Goal: Find specific page/section: Find specific page/section

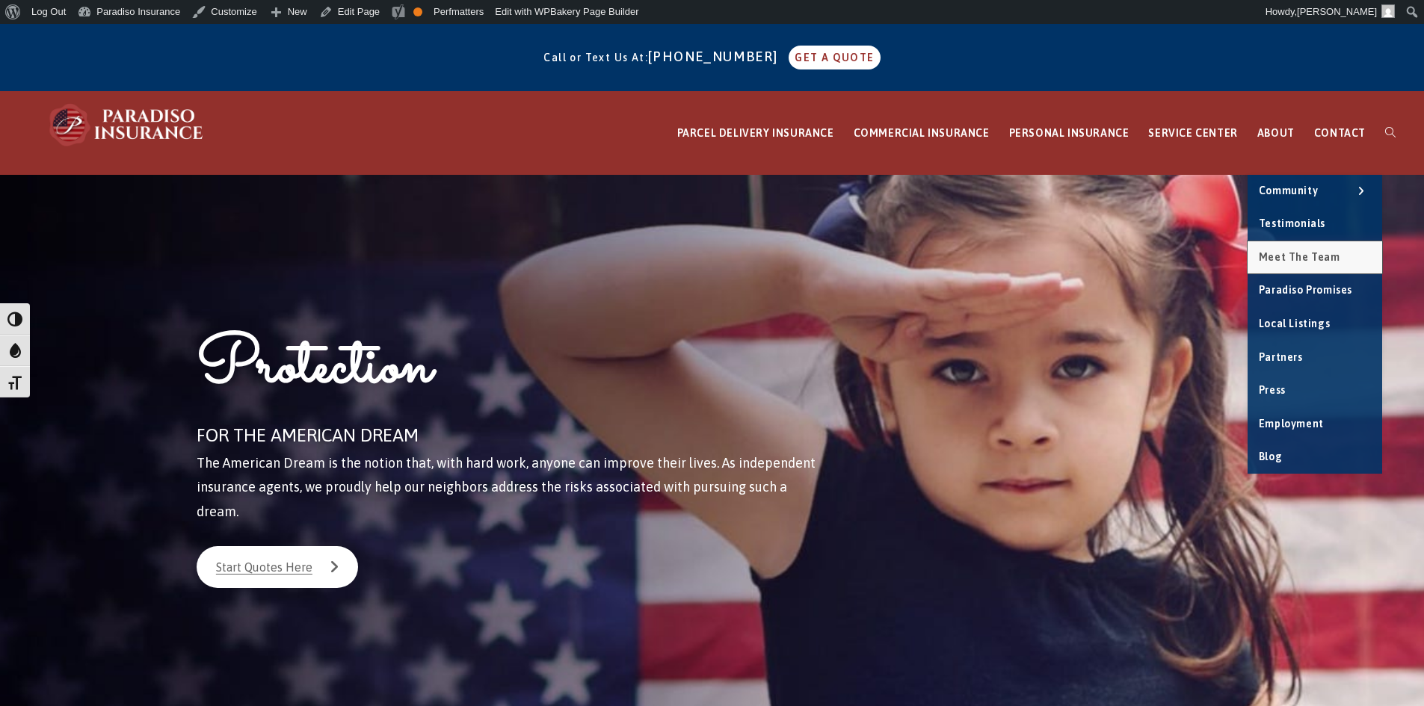
click at [1292, 259] on span "Meet the Team" at bounding box center [1299, 257] width 81 height 12
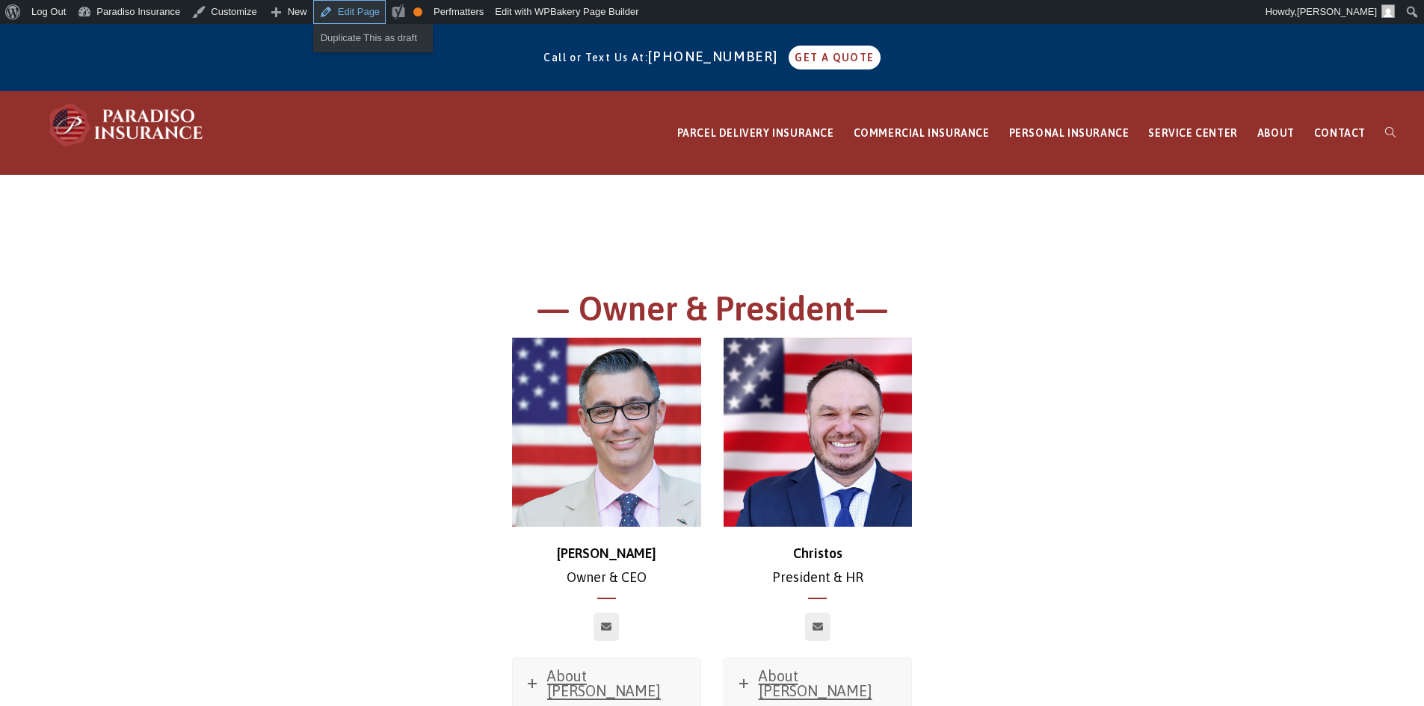
click at [329, 8] on link "Edit Page" at bounding box center [349, 12] width 73 height 24
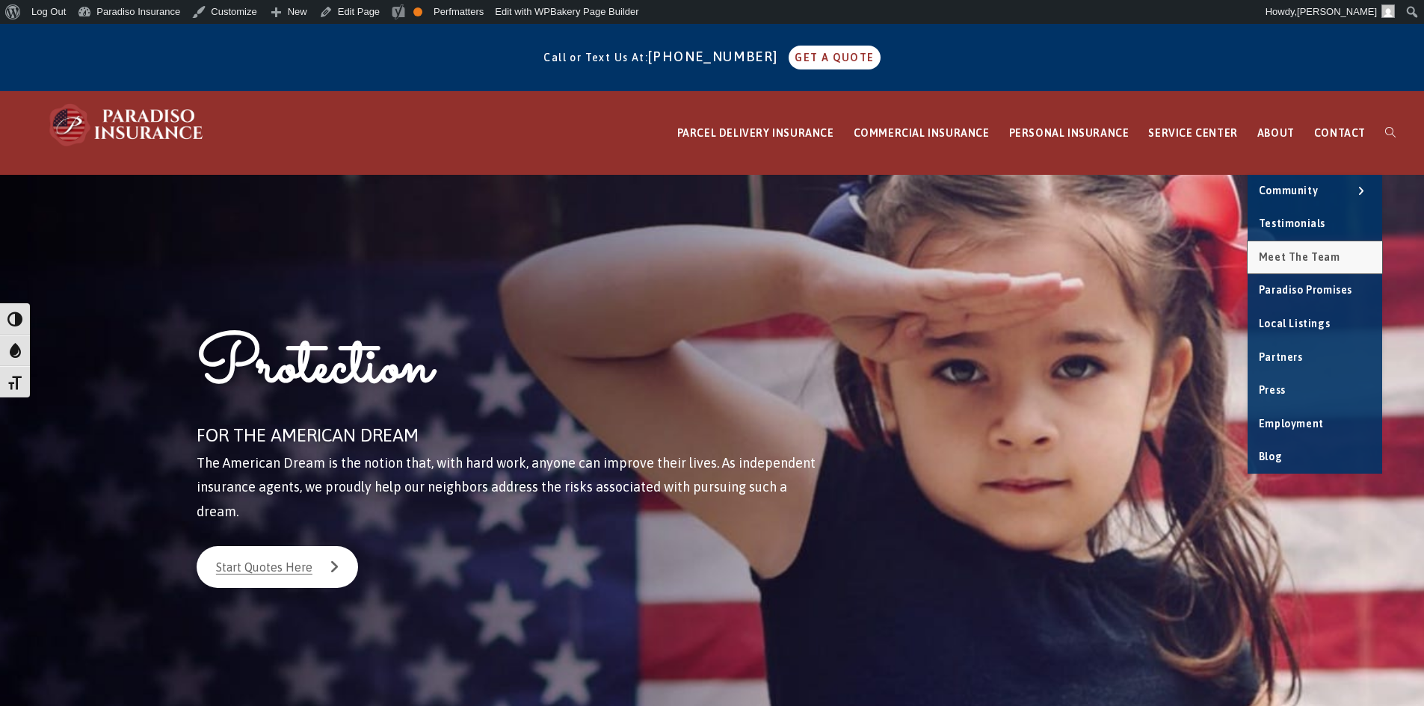
click at [1313, 268] on link "Meet the Team" at bounding box center [1314, 257] width 135 height 33
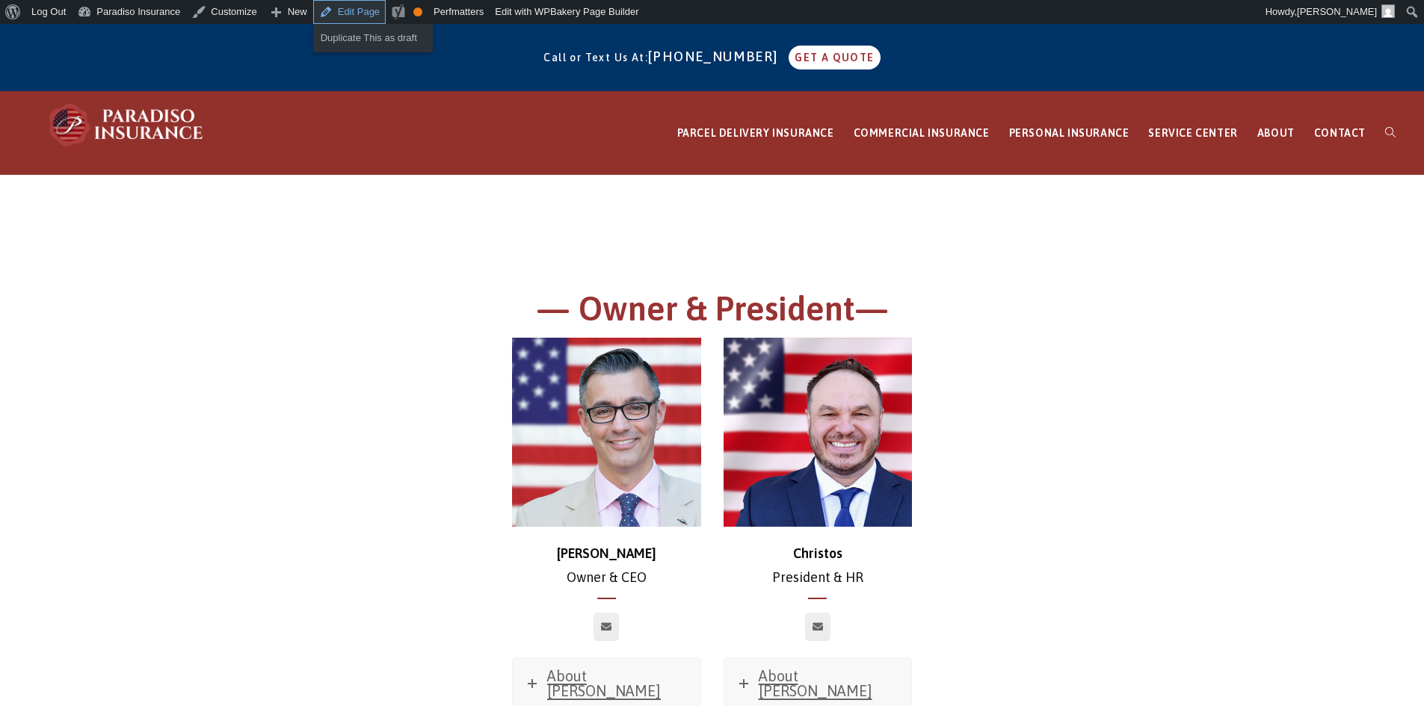
click at [345, 2] on link "Edit Page" at bounding box center [349, 12] width 73 height 24
